Goal: Transaction & Acquisition: Obtain resource

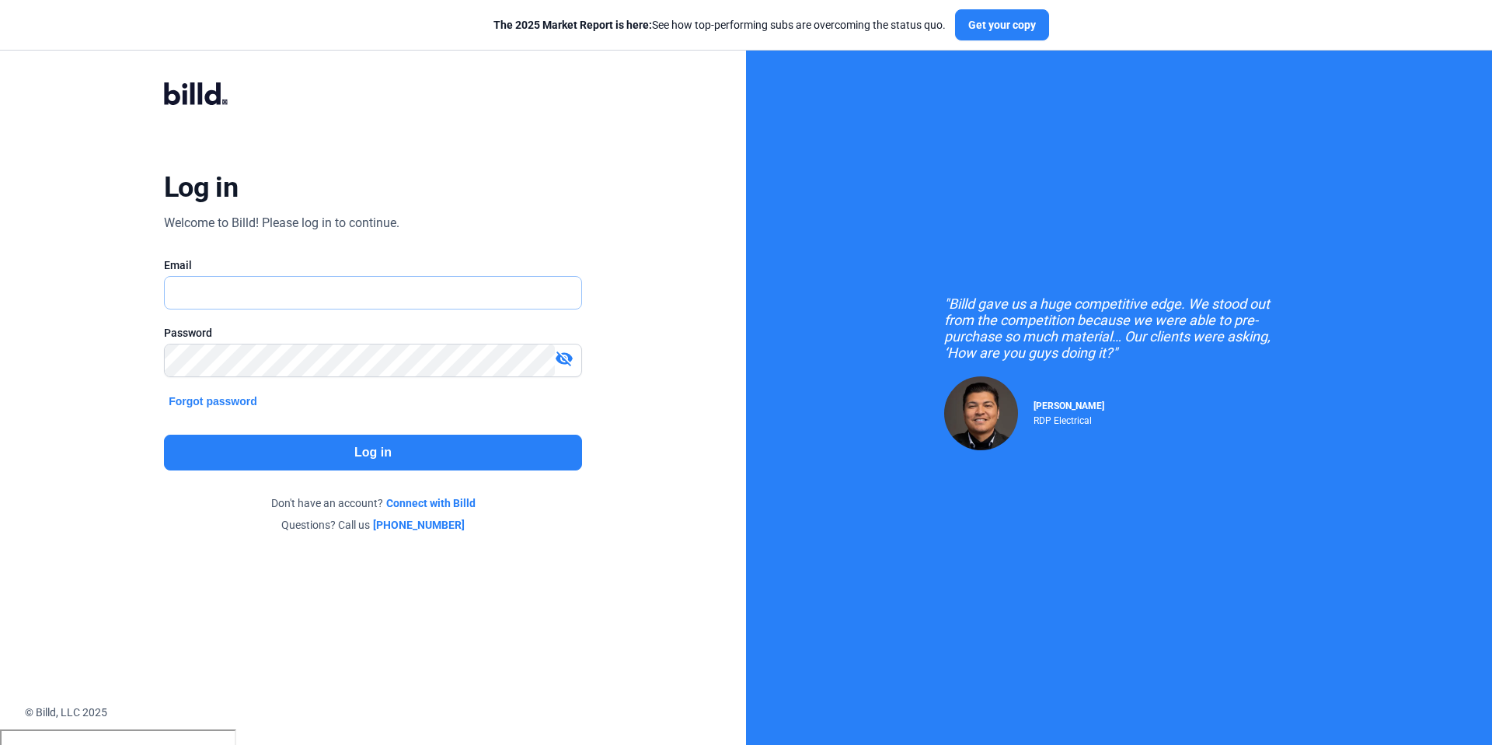
click at [455, 305] on input "text" at bounding box center [373, 293] width 417 height 32
click at [266, 298] on input "text" at bounding box center [373, 293] width 417 height 32
click at [340, 296] on input "text" at bounding box center [373, 293] width 417 height 32
type input "[PERSON_NAME][EMAIL_ADDRESS][DOMAIN_NAME]"
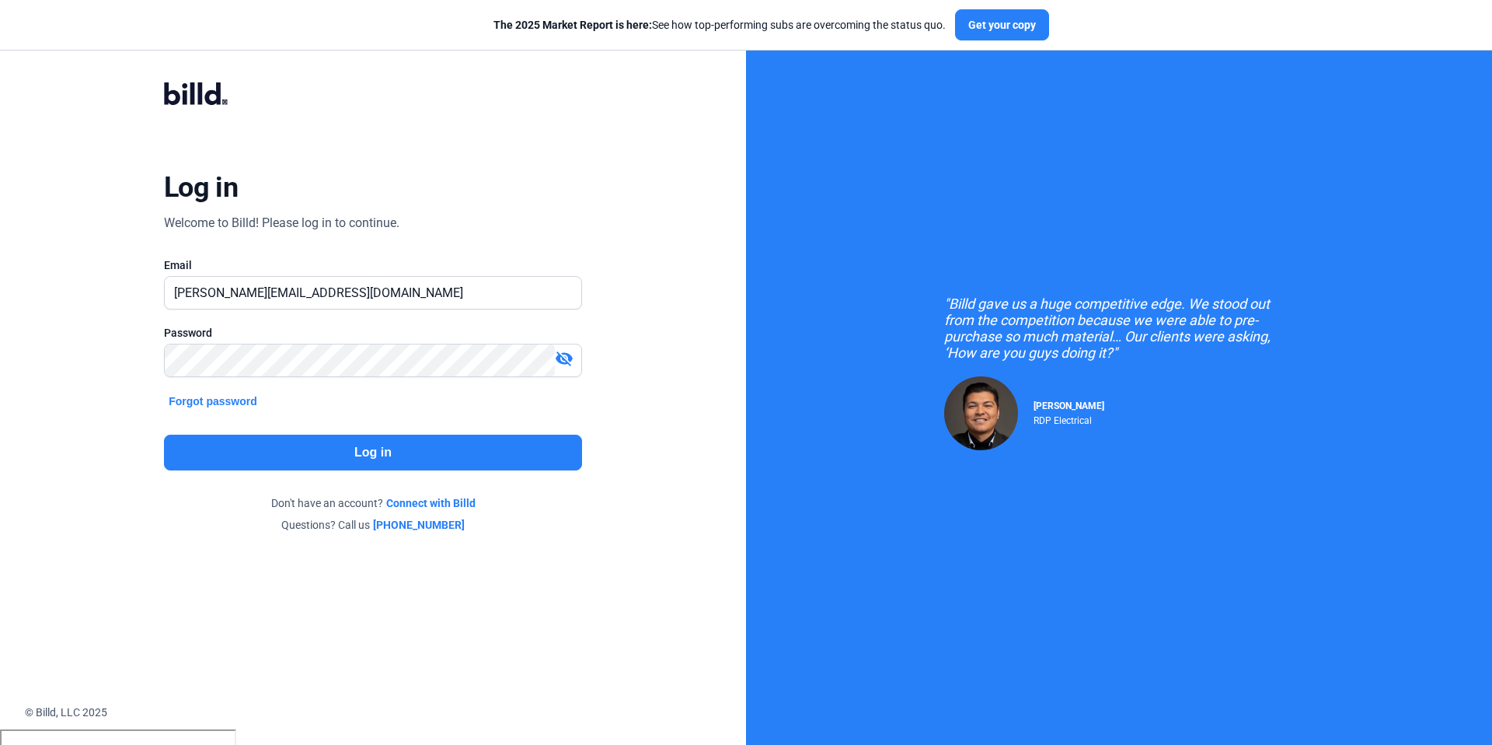
click at [281, 444] on button "Log in" at bounding box center [373, 452] width 418 height 36
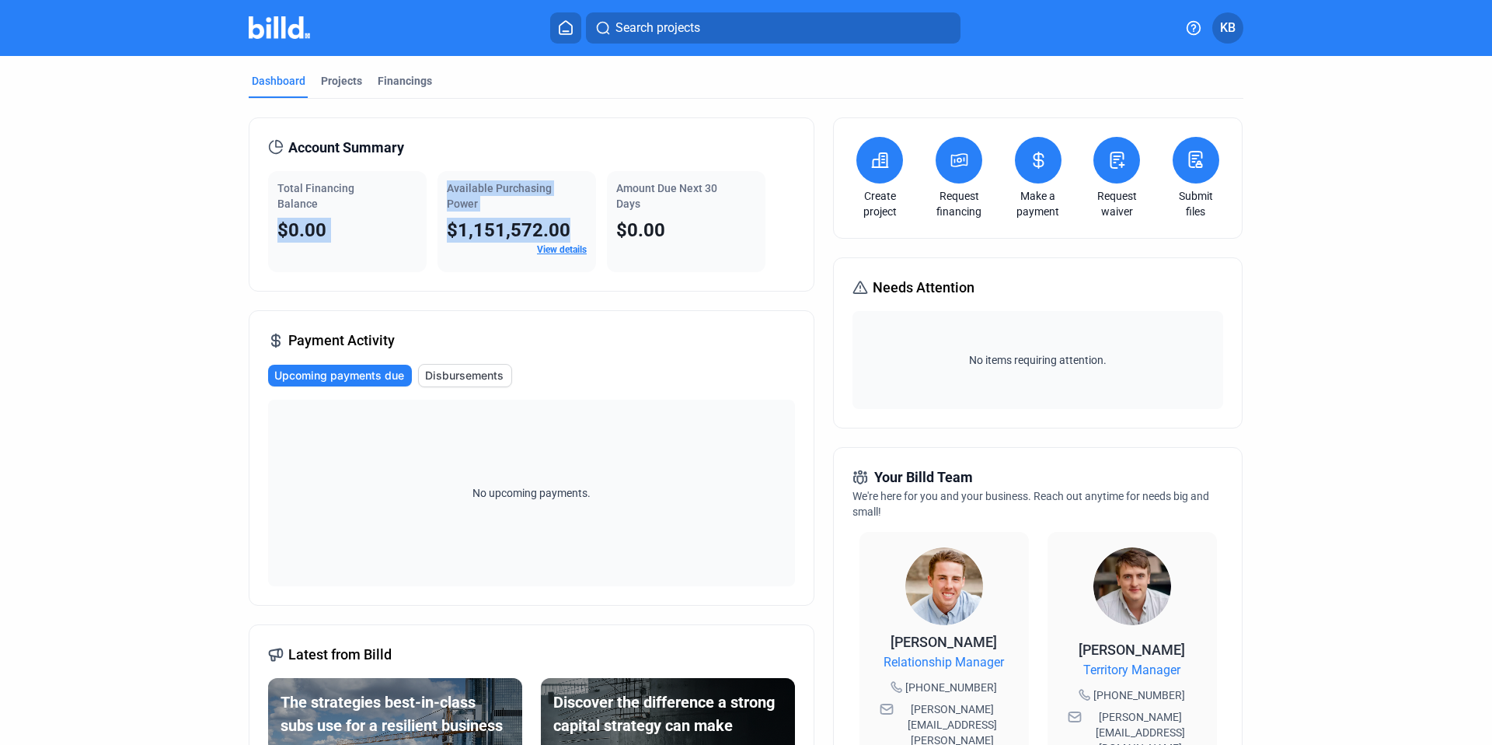
drag, startPoint x: 522, startPoint y: 224, endPoint x: 392, endPoint y: 217, distance: 130.0
click at [392, 217] on div "Total Financing Balance $0.00 Available Purchasing Power $1,151,572.00 View det…" at bounding box center [531, 221] width 527 height 101
click at [882, 164] on icon at bounding box center [879, 160] width 19 height 19
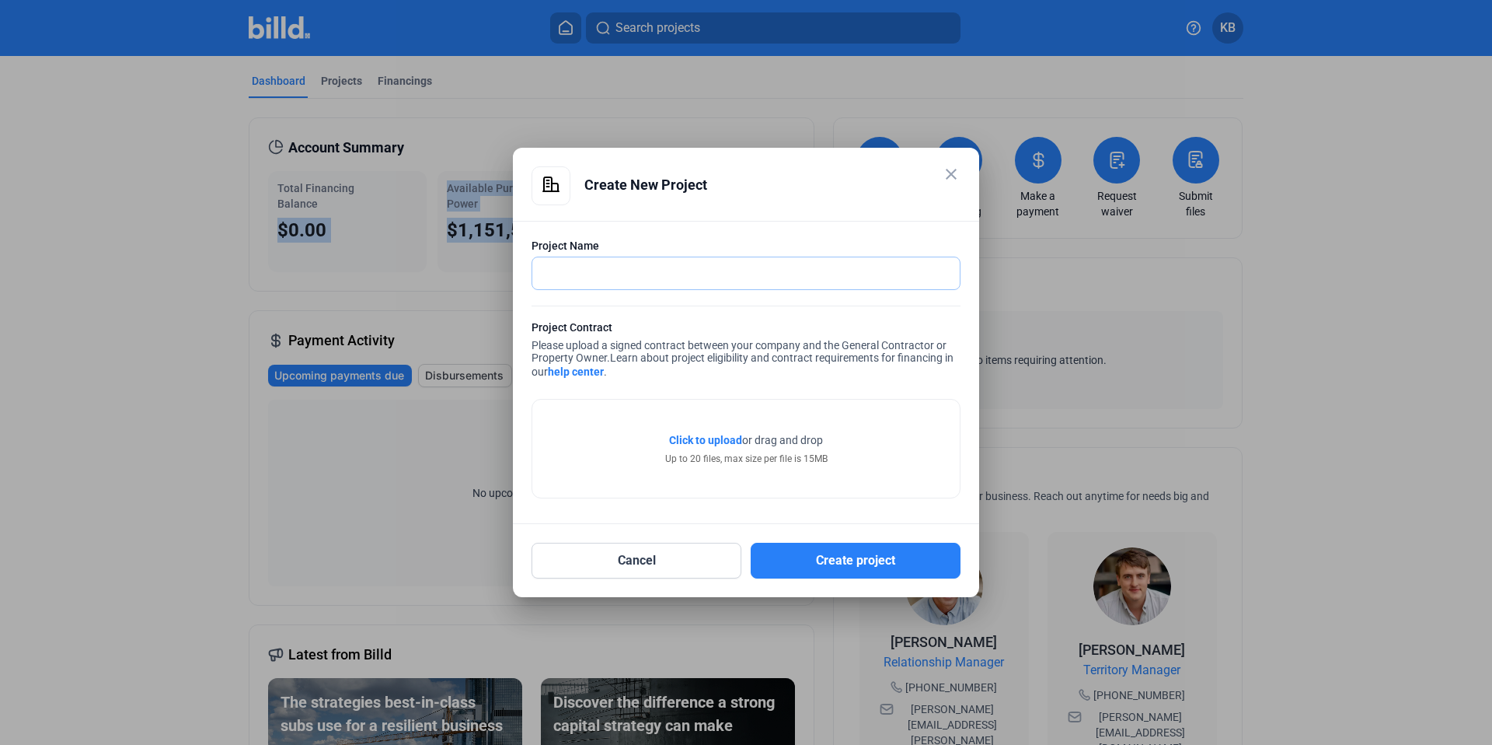
click at [793, 266] on input "text" at bounding box center [737, 273] width 410 height 32
click at [758, 260] on input "text" at bounding box center [745, 273] width 427 height 32
type input "XYZ Project"
click at [951, 172] on mat-icon "close" at bounding box center [951, 174] width 19 height 19
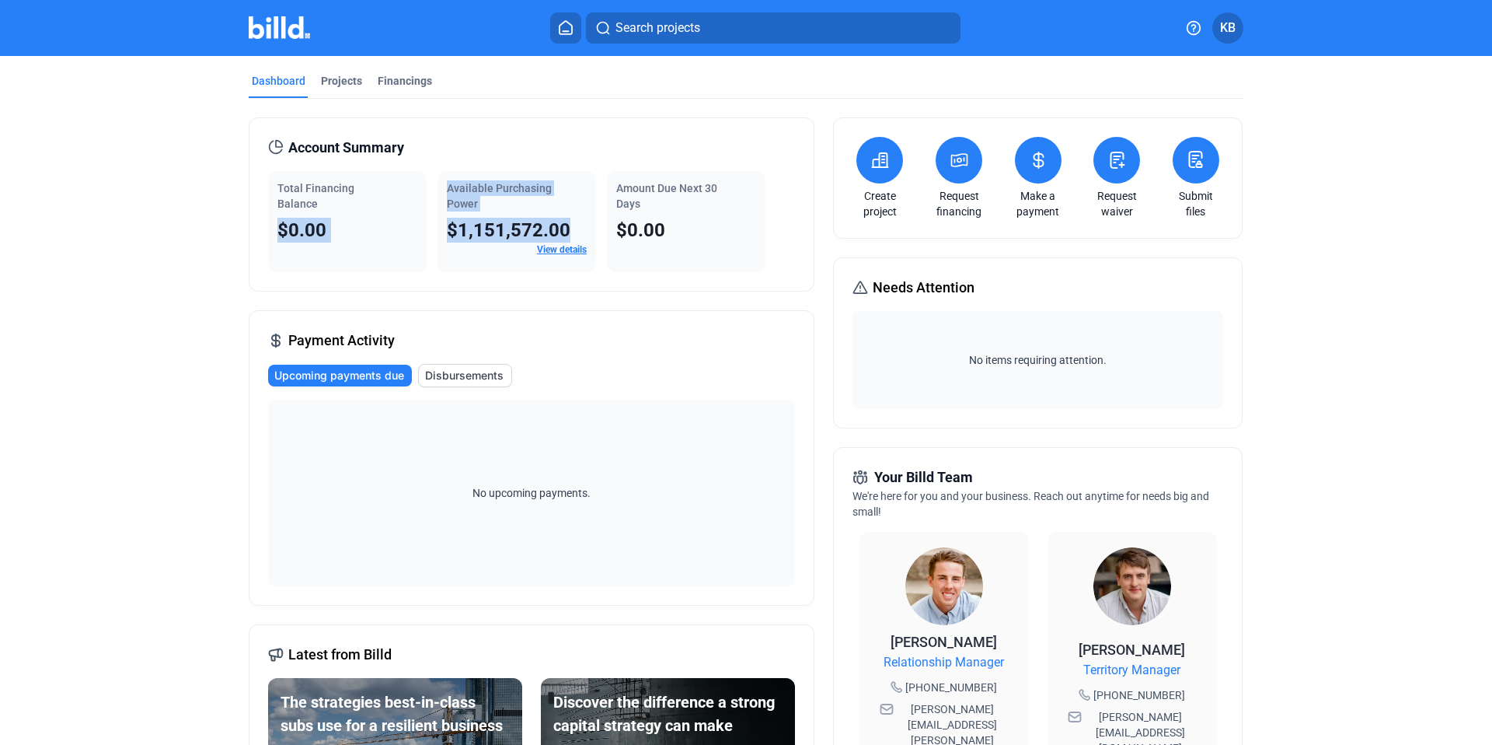
click at [948, 170] on button at bounding box center [959, 160] width 47 height 47
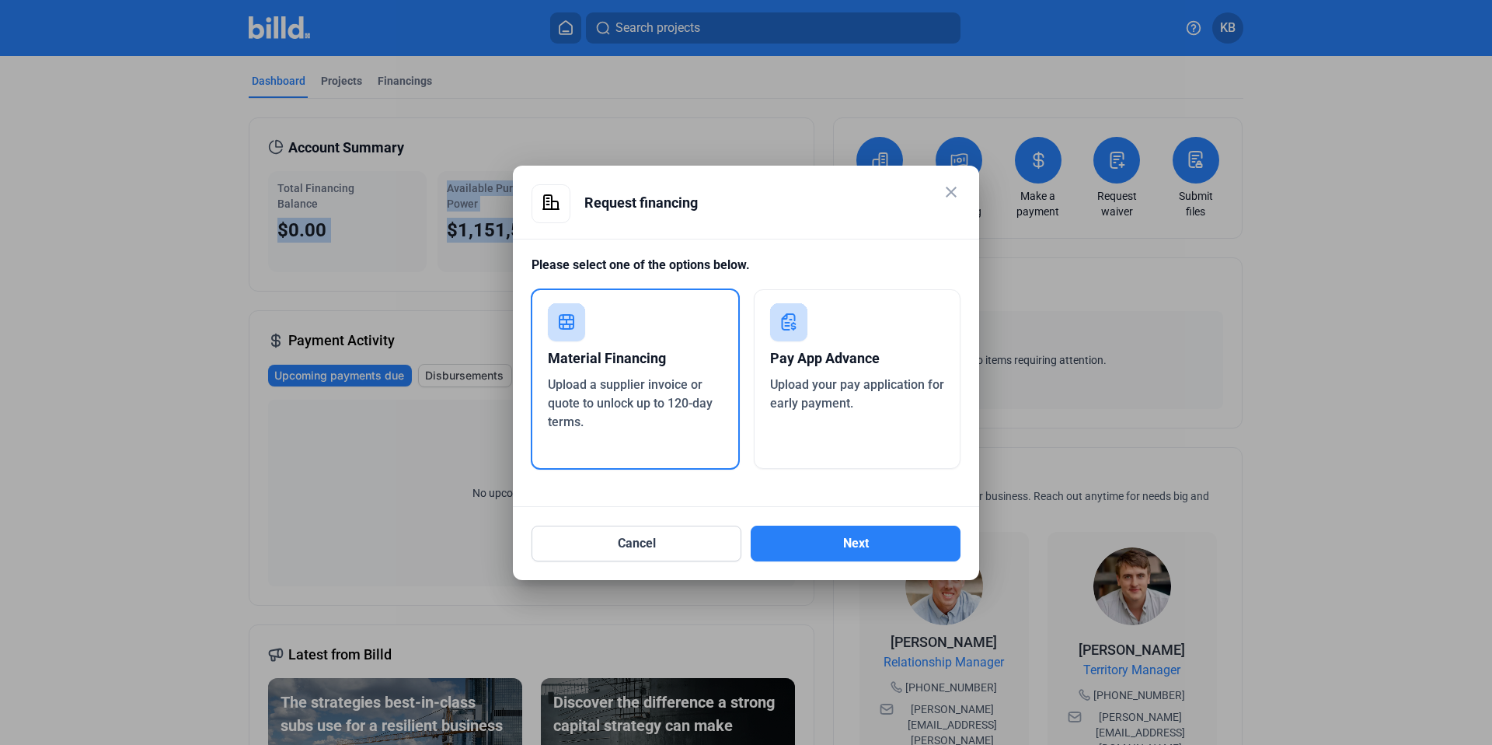
click at [682, 411] on div "Upload a supplier invoice or quote to unlock up to 120-day terms." at bounding box center [635, 403] width 175 height 56
click at [851, 552] on button "Next" at bounding box center [856, 543] width 210 height 36
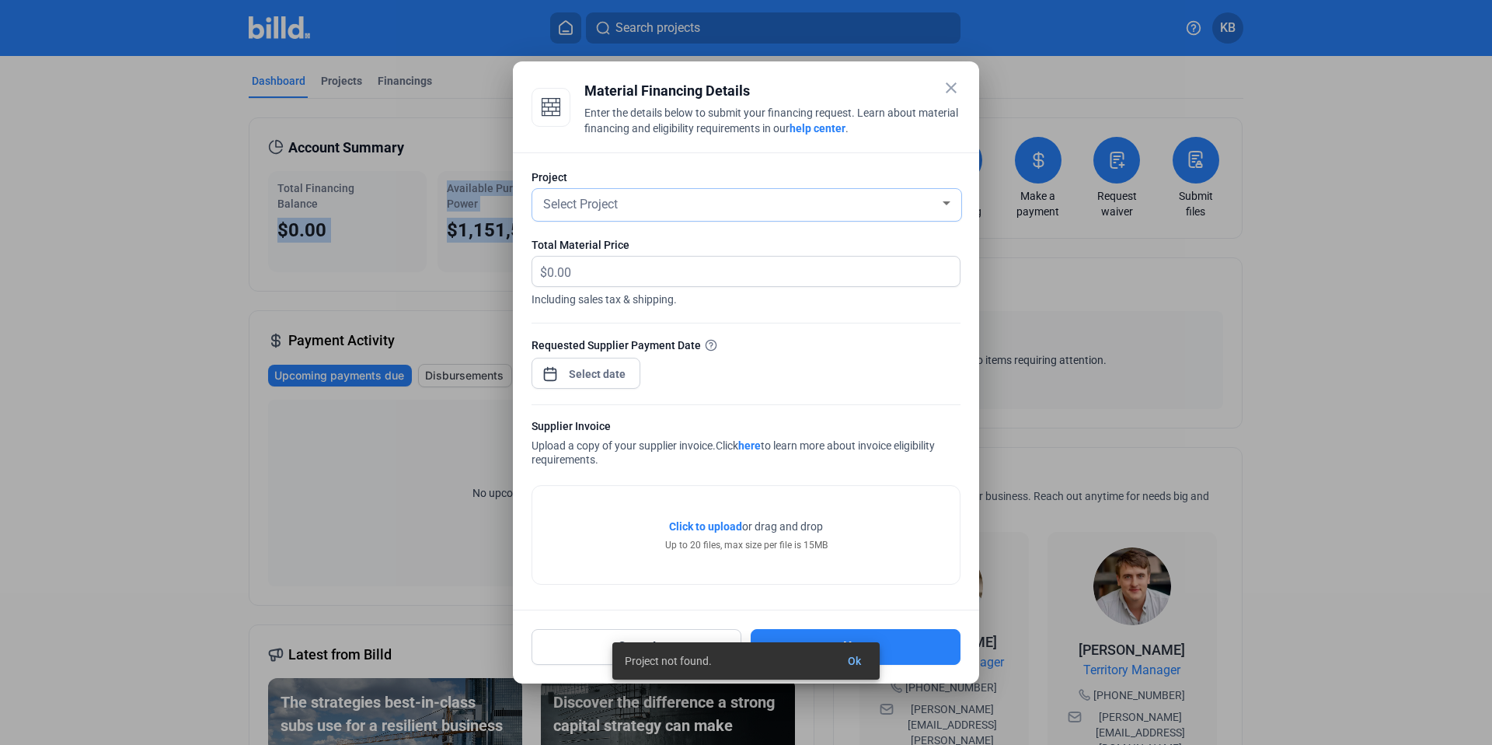
click at [713, 200] on div "Select Project" at bounding box center [739, 203] width 399 height 22
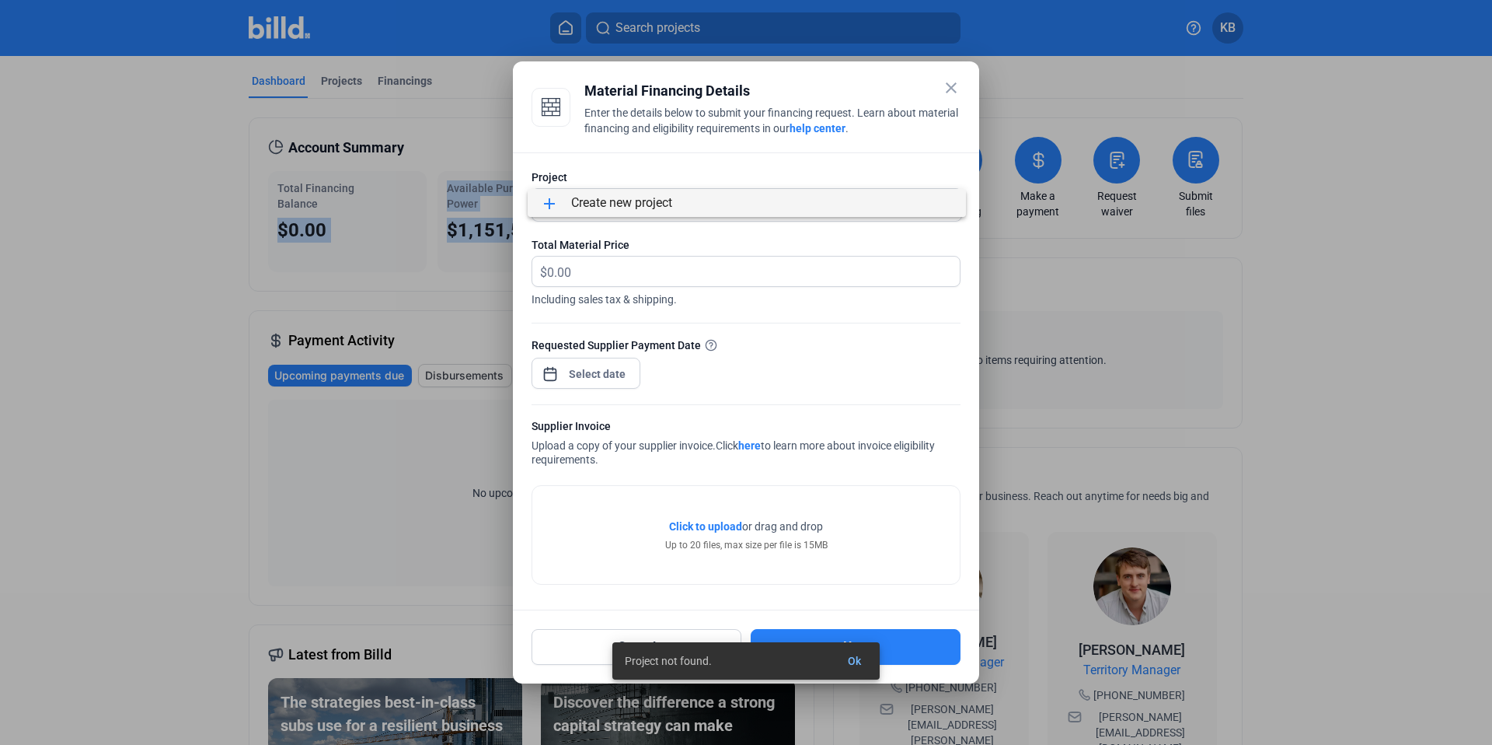
click at [718, 266] on div at bounding box center [746, 372] width 1492 height 745
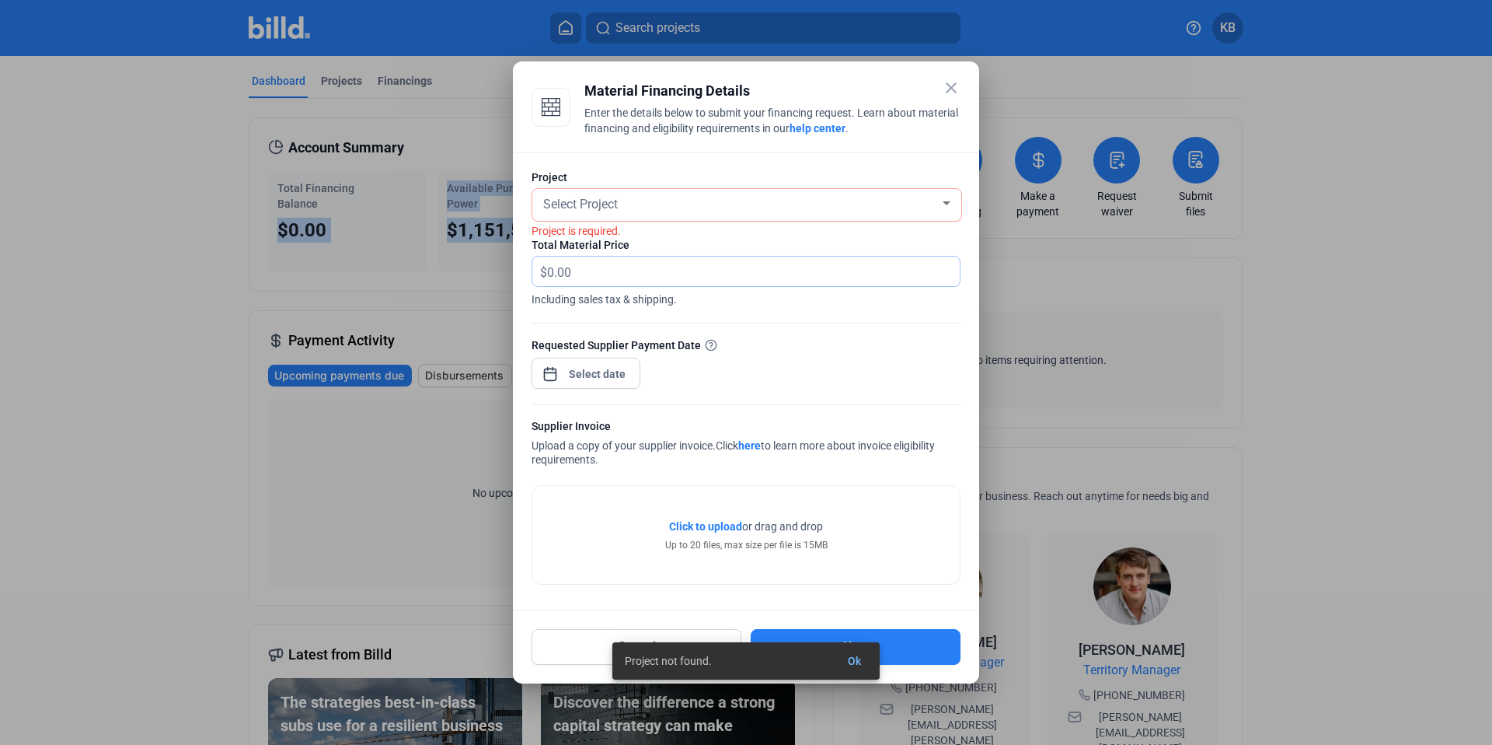
click at [715, 284] on input "text" at bounding box center [744, 271] width 395 height 30
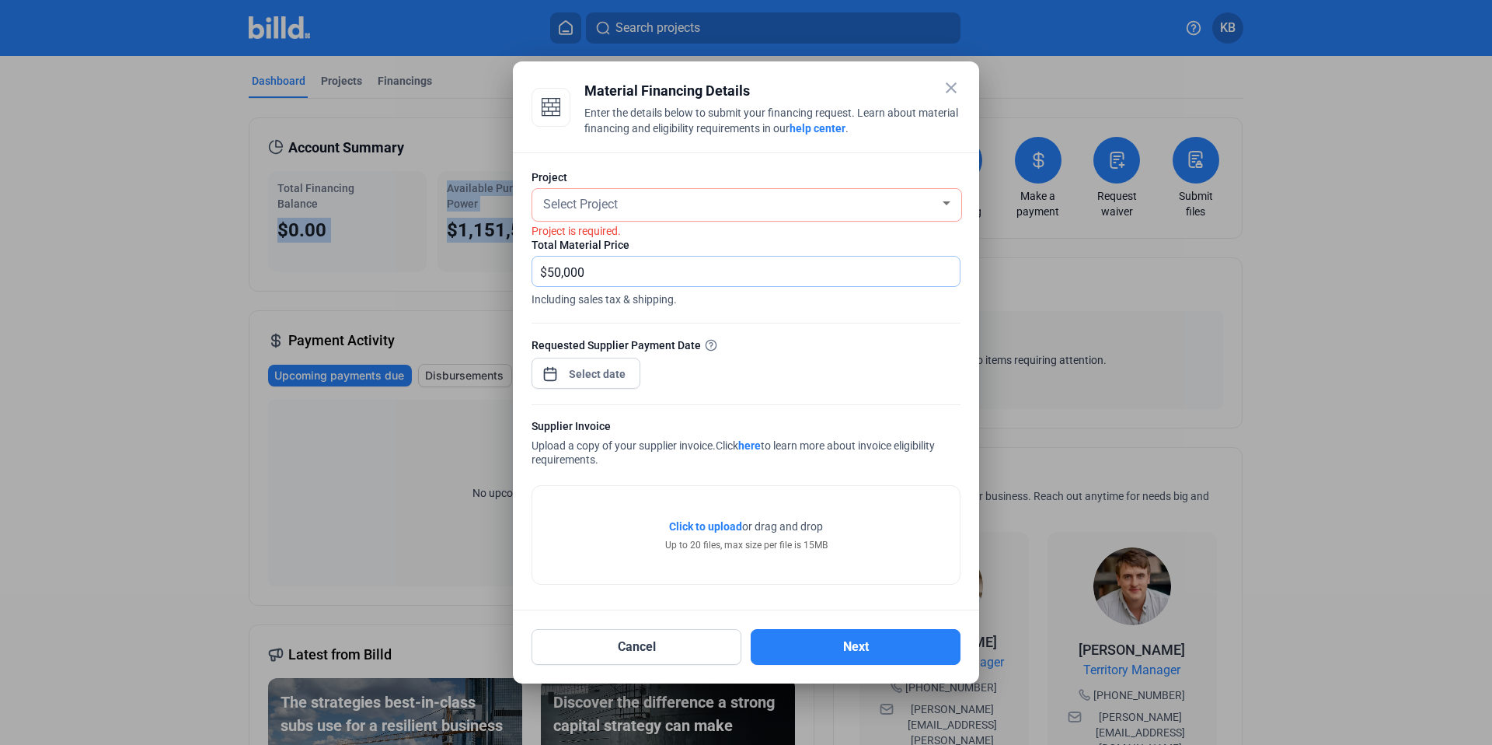
type input "50,000"
click at [602, 364] on div "close Material Financing Details Enter the details below to submit your financi…" at bounding box center [746, 372] width 1492 height 745
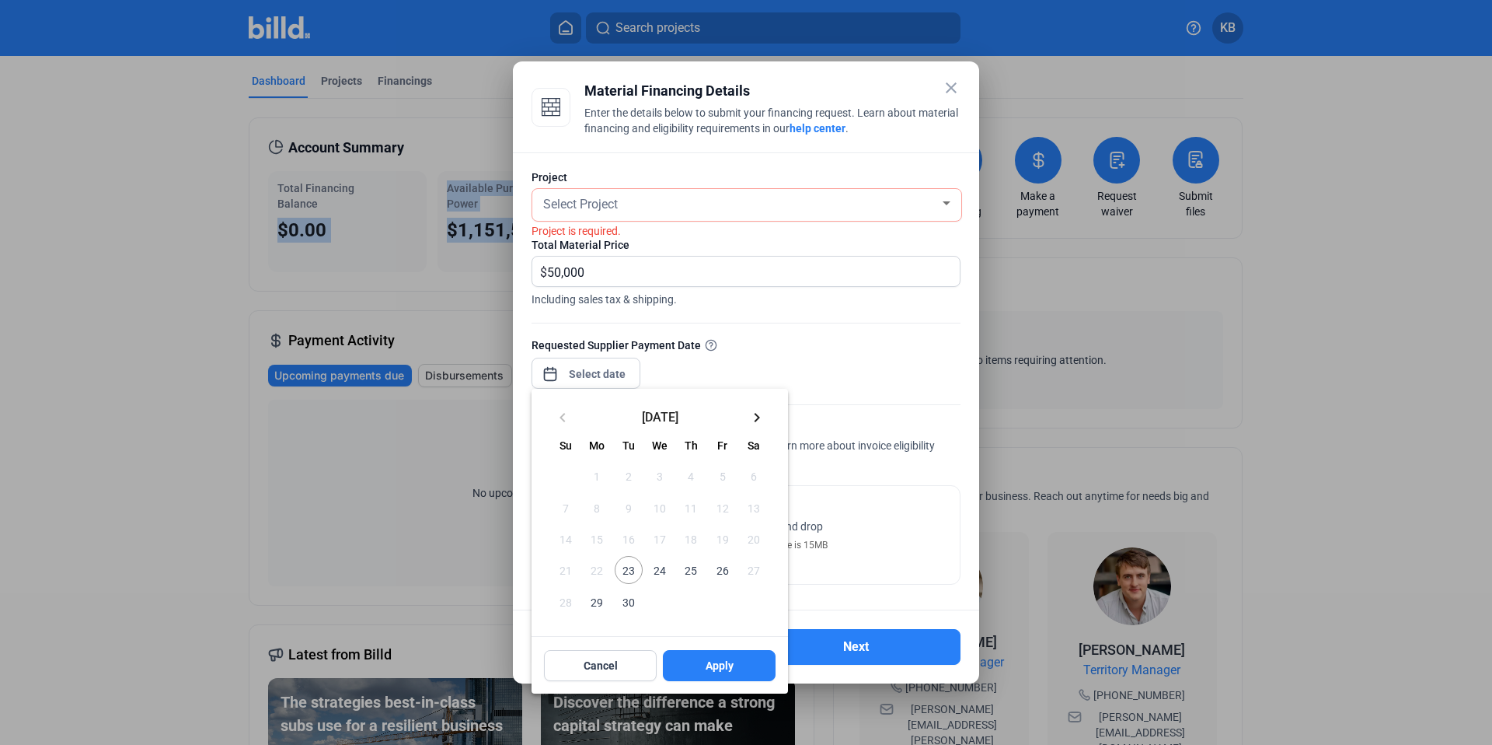
click at [759, 420] on mat-icon "keyboard_arrow_right" at bounding box center [757, 417] width 19 height 19
click at [722, 480] on span "3" at bounding box center [722, 476] width 28 height 28
click at [734, 661] on button "Apply" at bounding box center [719, 665] width 113 height 31
type input "[DATE]"
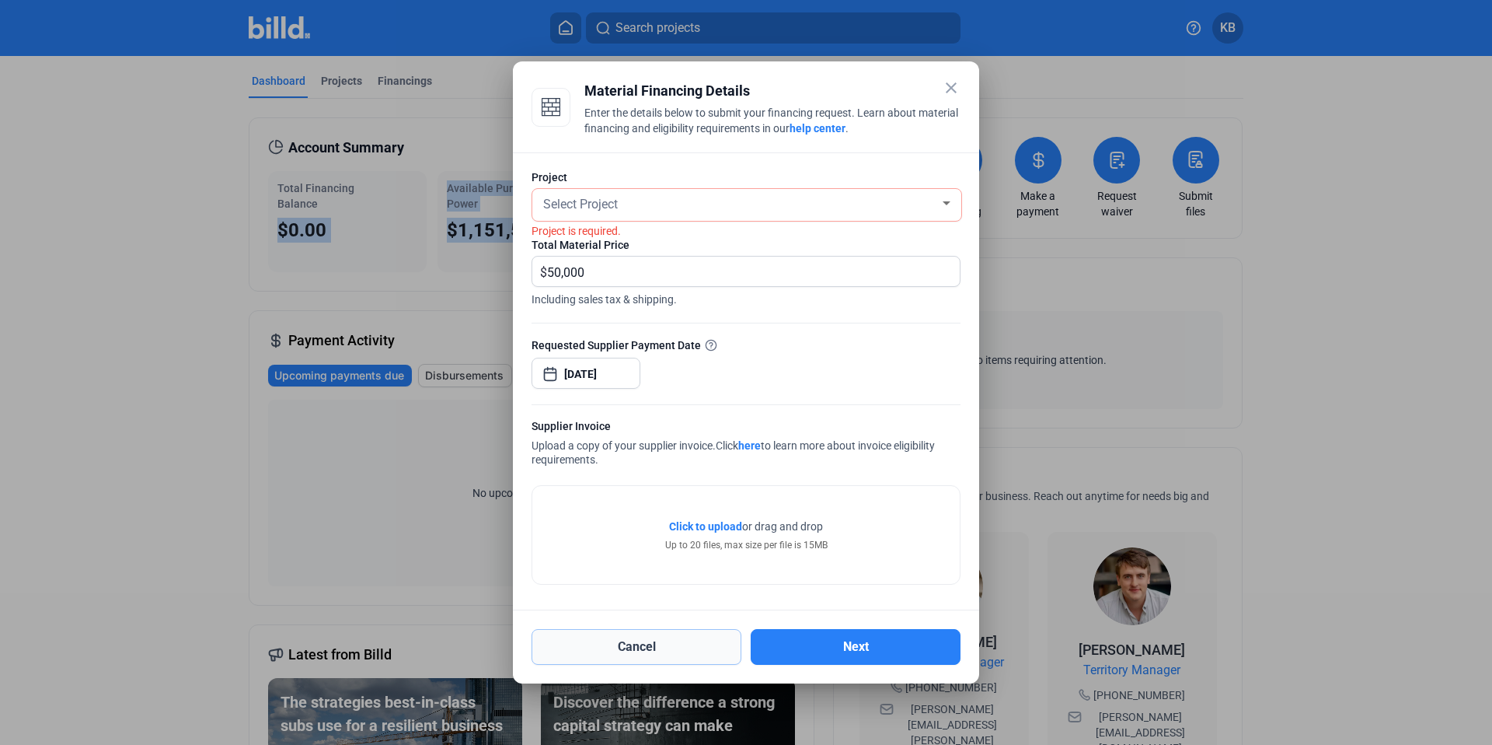
click at [678, 657] on button "Cancel" at bounding box center [637, 647] width 210 height 36
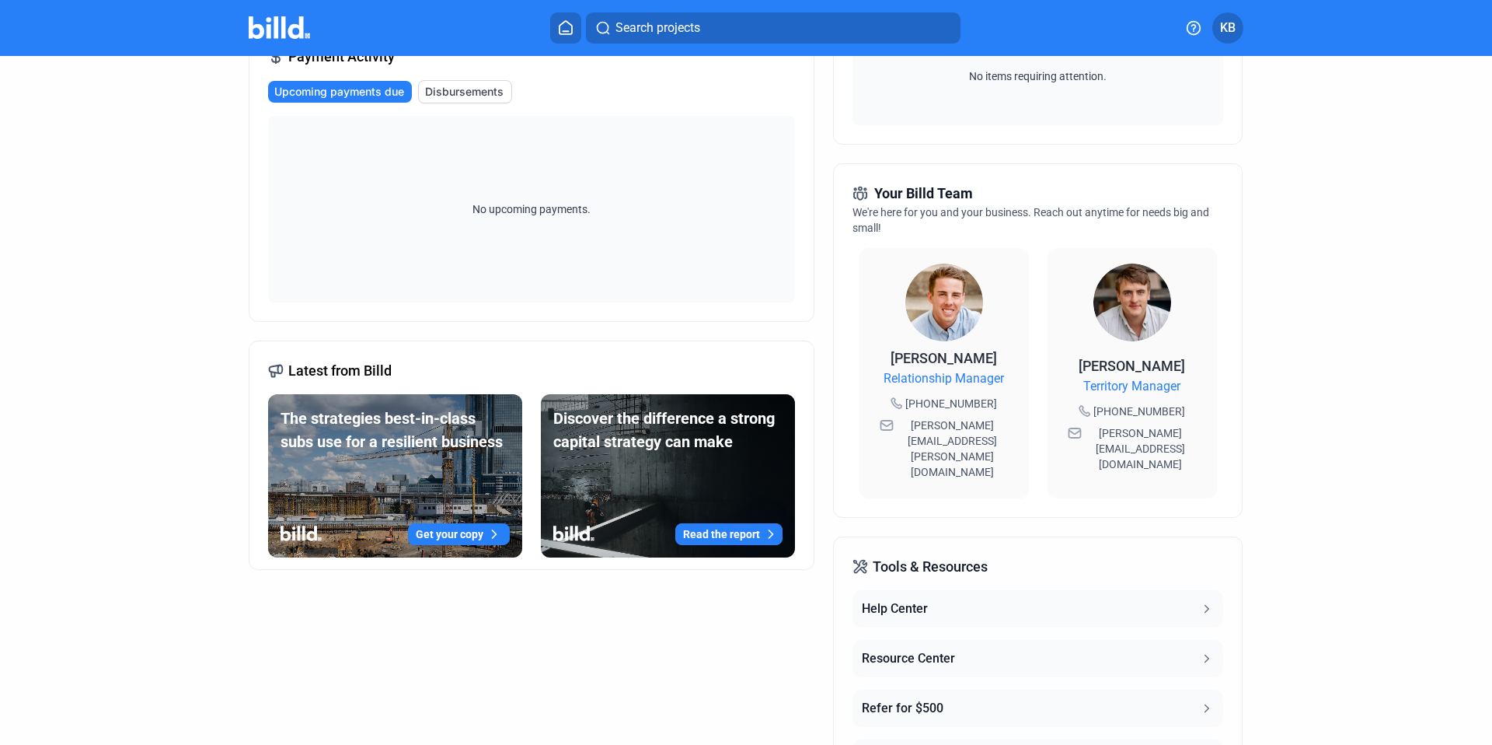
scroll to position [378, 0]
